Goal: Find specific page/section: Find specific page/section

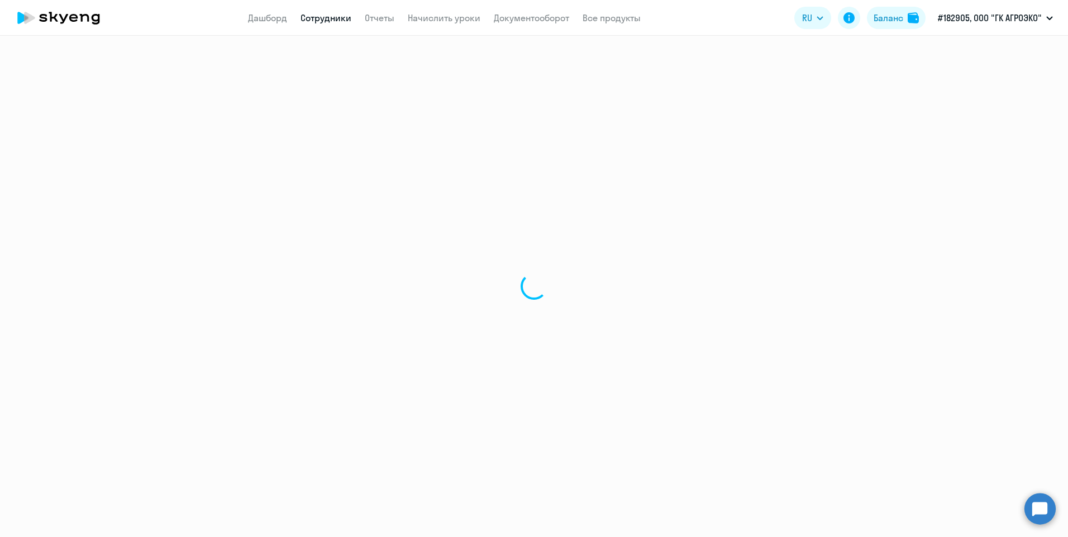
select select "30"
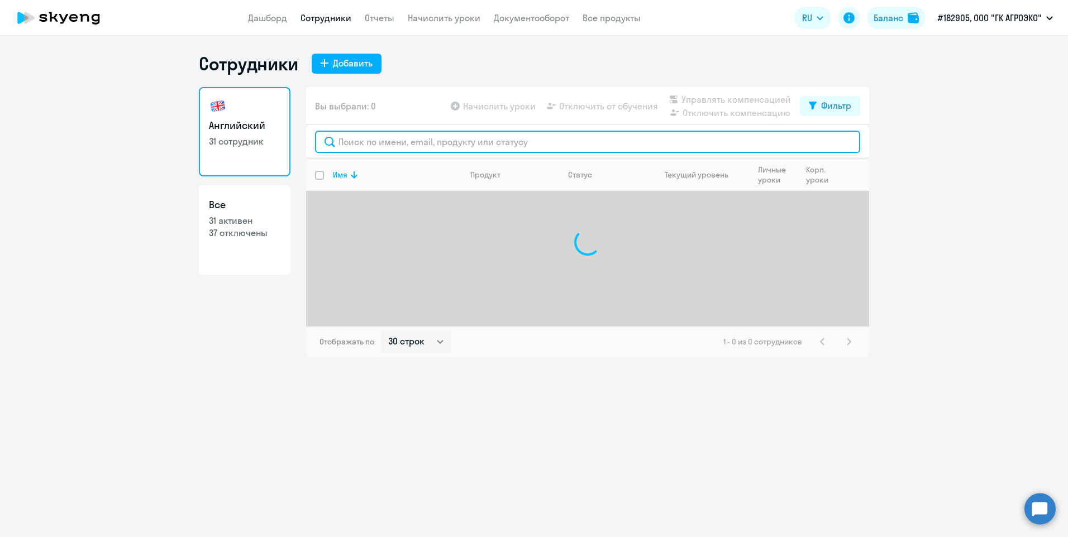
click at [368, 140] on input "text" at bounding box center [587, 142] width 545 height 22
type input "г"
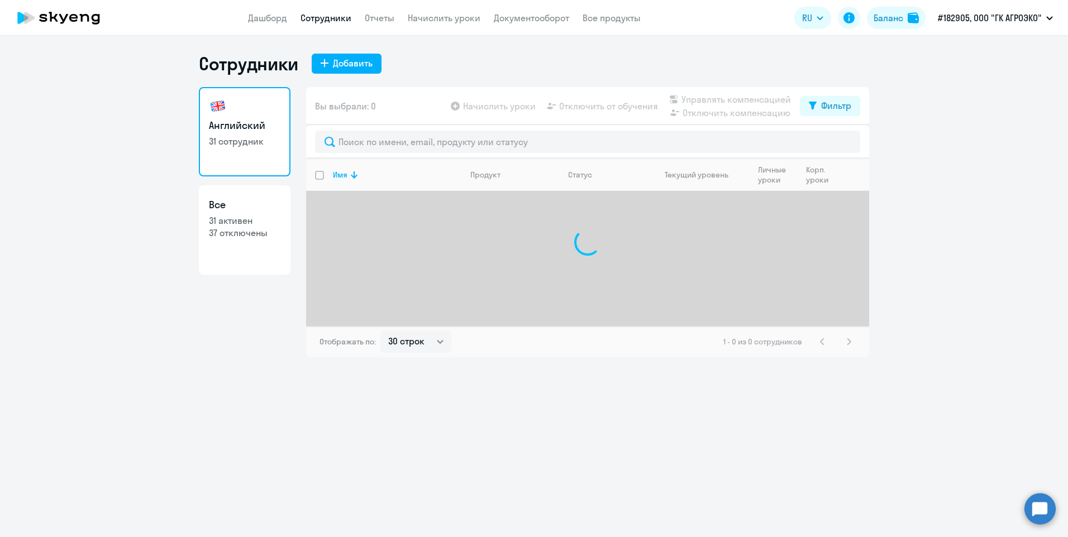
drag, startPoint x: 961, startPoint y: 417, endPoint x: 954, endPoint y: 377, distance: 40.3
click at [957, 412] on div "Сотрудники Добавить Английский 31 сотрудник Все 31 активен 37 отключены Вы выбр…" at bounding box center [534, 286] width 1068 height 501
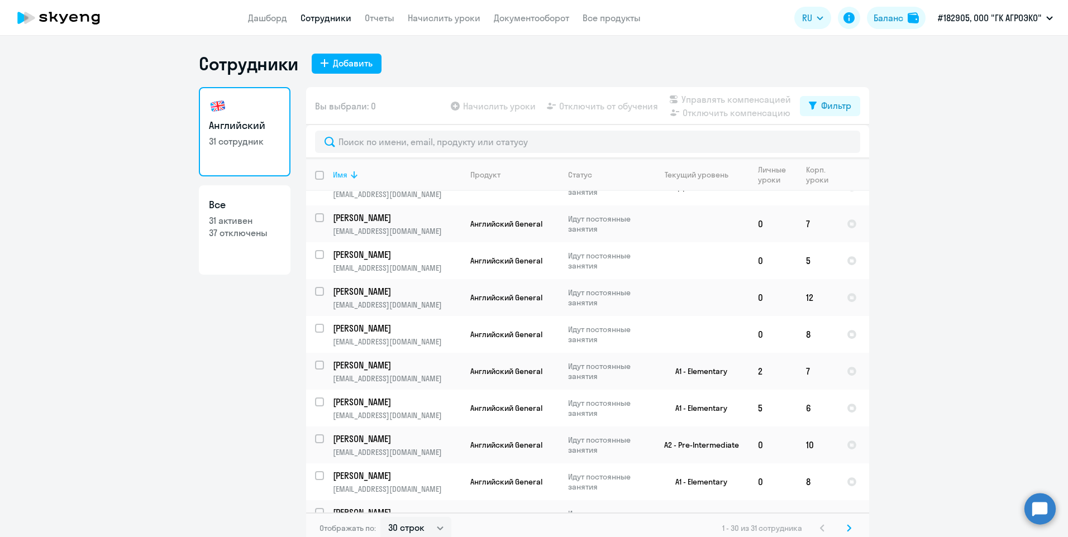
scroll to position [168, 0]
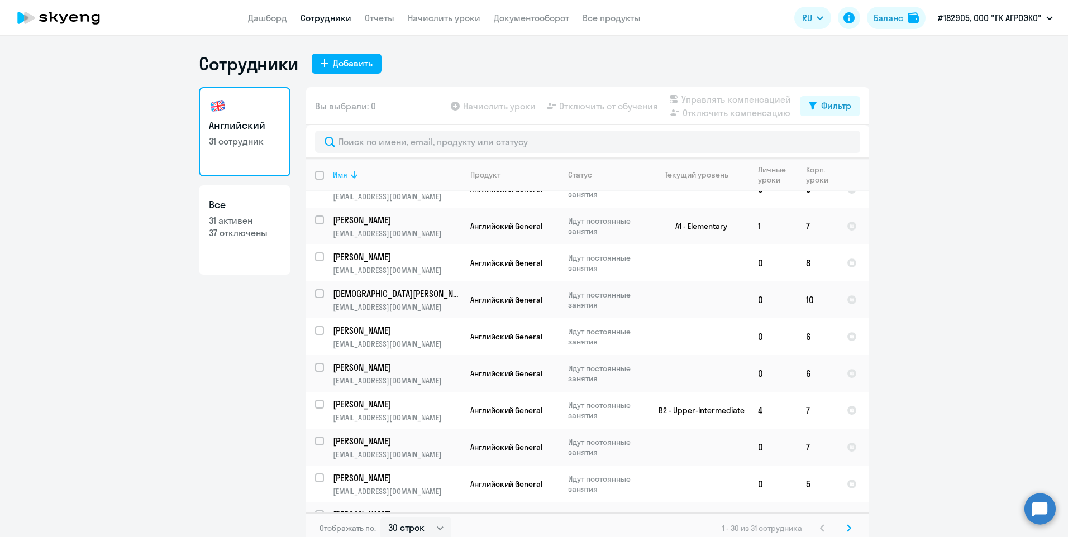
click at [327, 175] on th "Имя" at bounding box center [392, 175] width 137 height 32
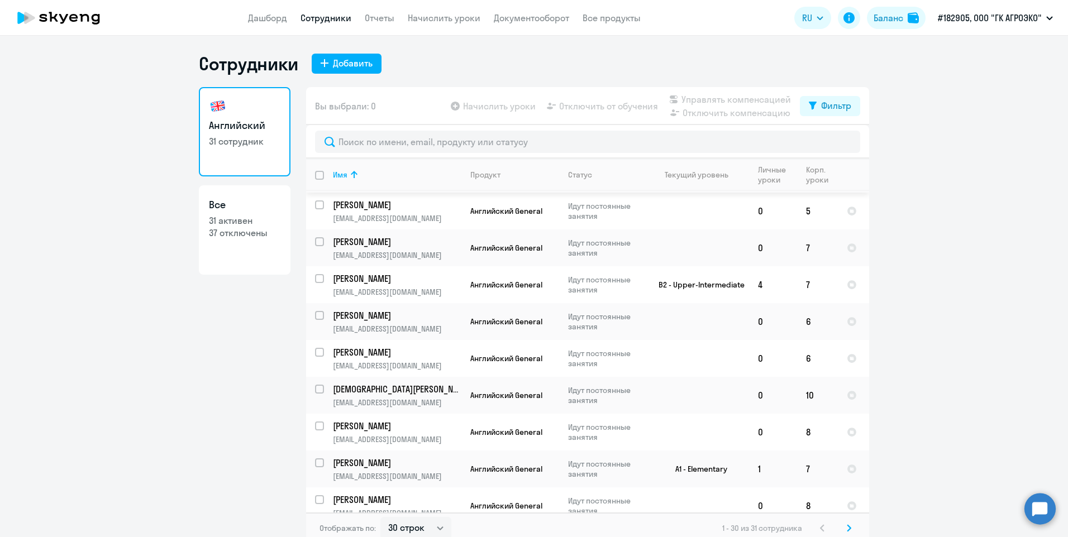
scroll to position [561, 0]
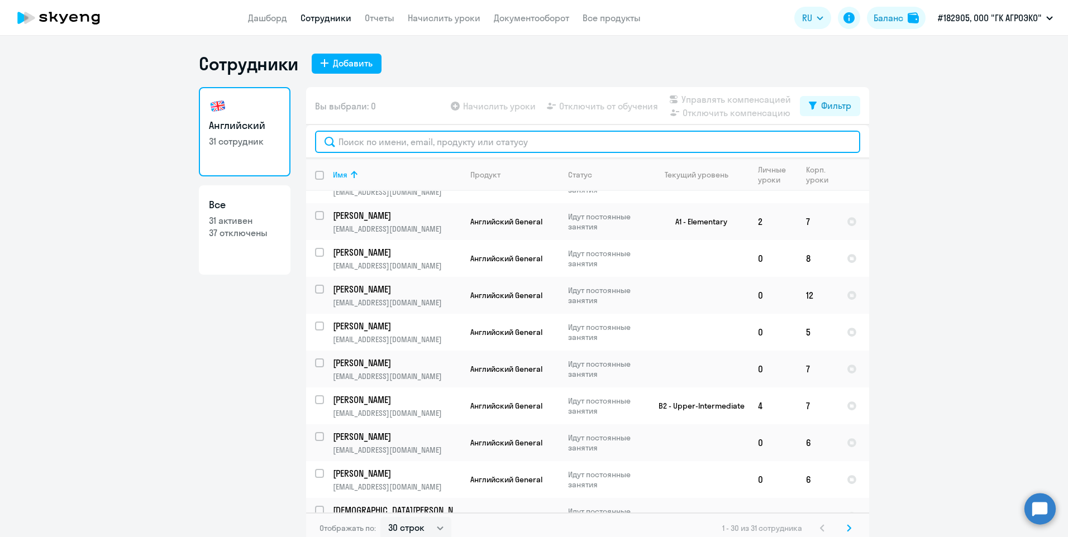
click at [356, 140] on input "text" at bounding box center [587, 142] width 545 height 22
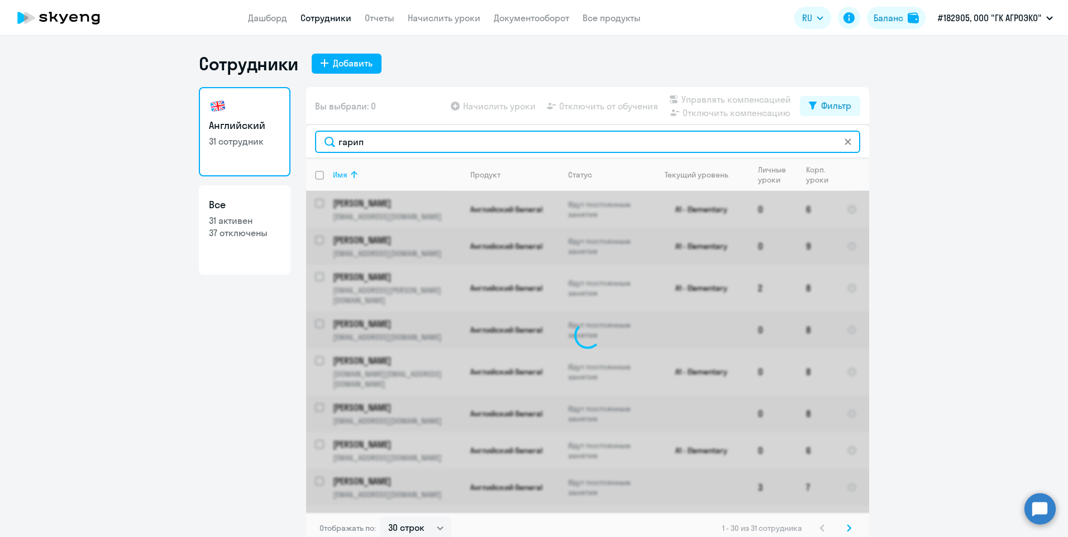
type input "гарипо"
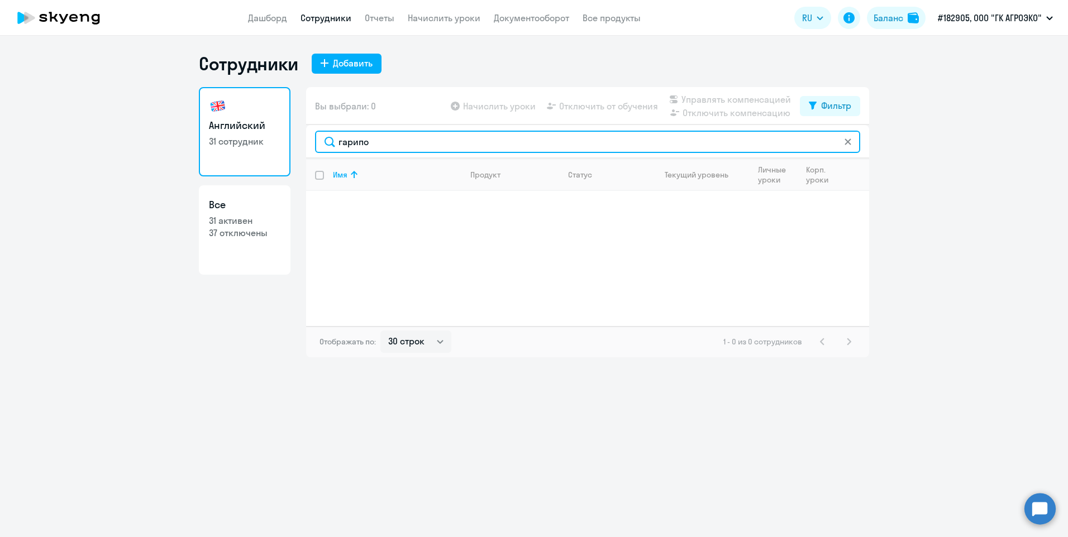
drag, startPoint x: 387, startPoint y: 147, endPoint x: 324, endPoint y: 141, distance: 63.4
click at [324, 141] on input "гарипо" at bounding box center [587, 142] width 545 height 22
